Goal: Navigation & Orientation: Go to known website

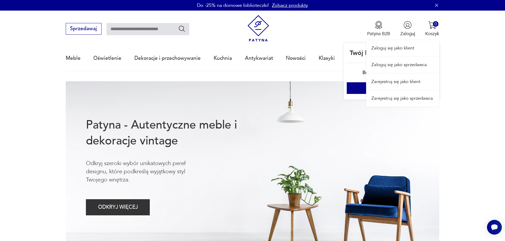
click at [415, 63] on link "Zaloguj się jako sprzedawca" at bounding box center [402, 65] width 73 height 16
click at [403, 66] on link "Zaloguj się jako sprzedawca" at bounding box center [402, 65] width 73 height 16
